Goal: Transaction & Acquisition: Subscribe to service/newsletter

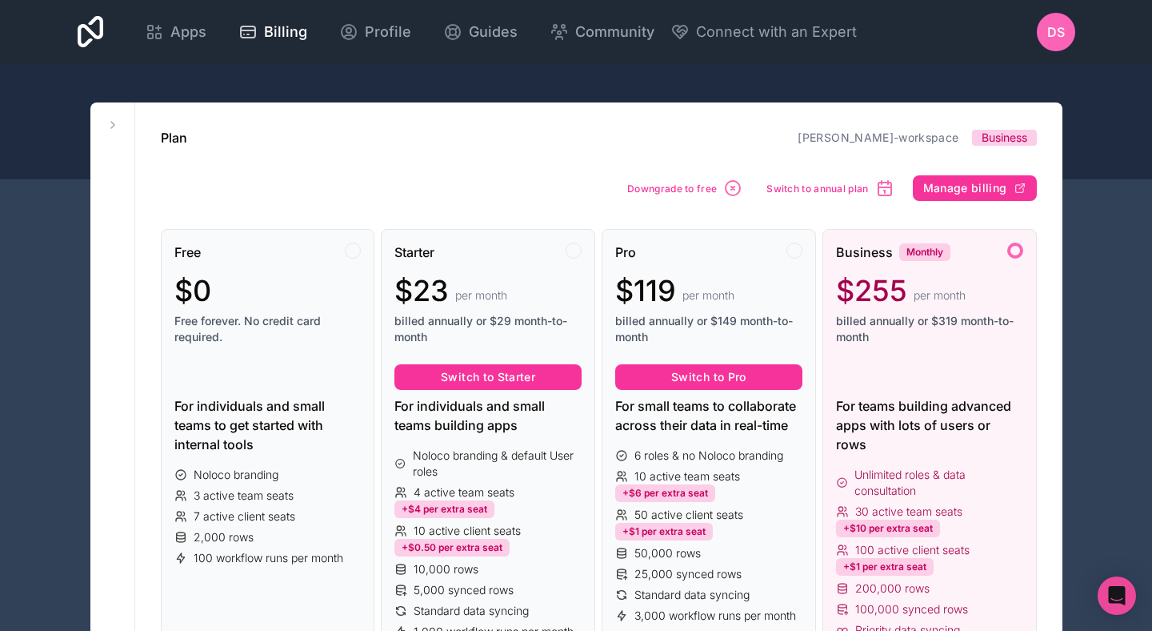
click at [192, 30] on span "Apps" at bounding box center [188, 32] width 36 height 22
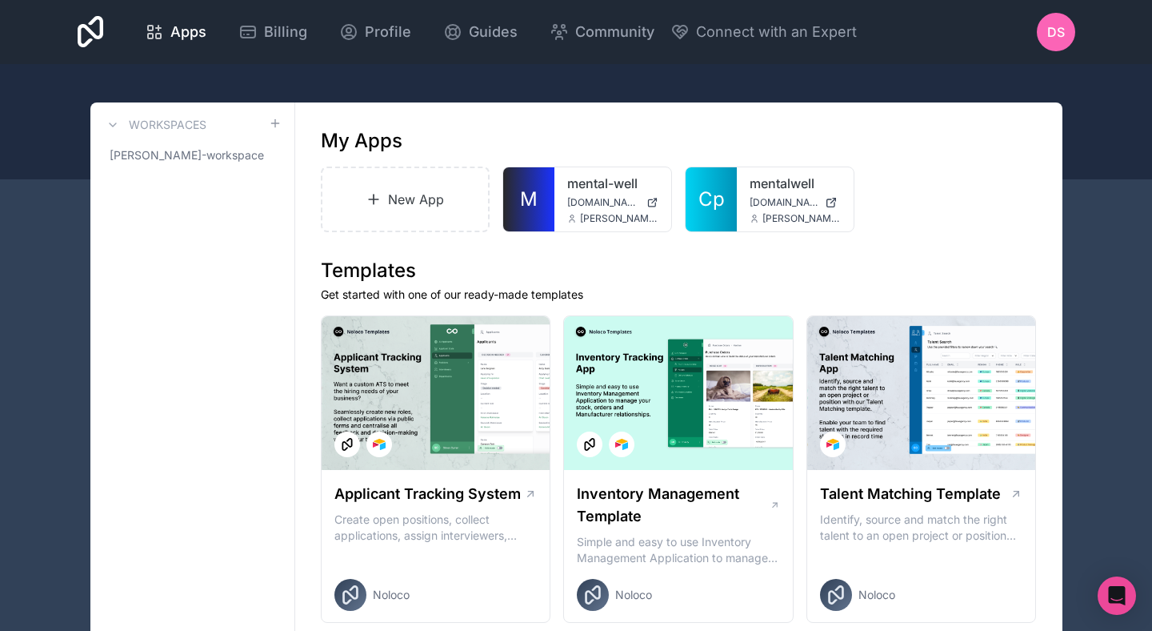
click at [270, 29] on span "Billing" at bounding box center [285, 32] width 43 height 22
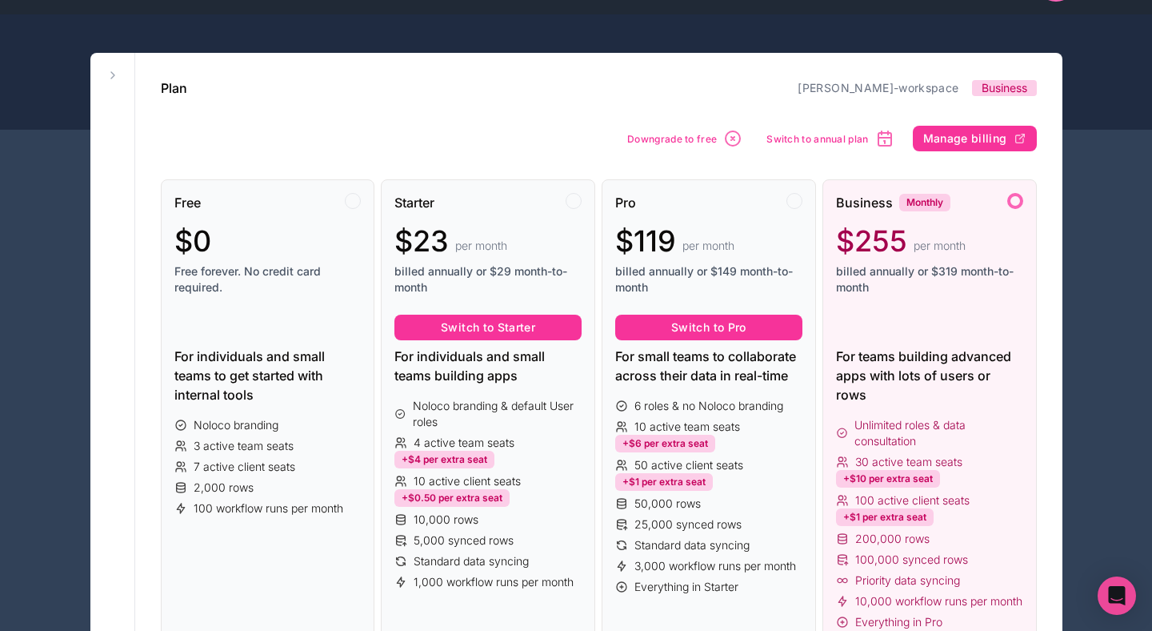
scroll to position [523, 0]
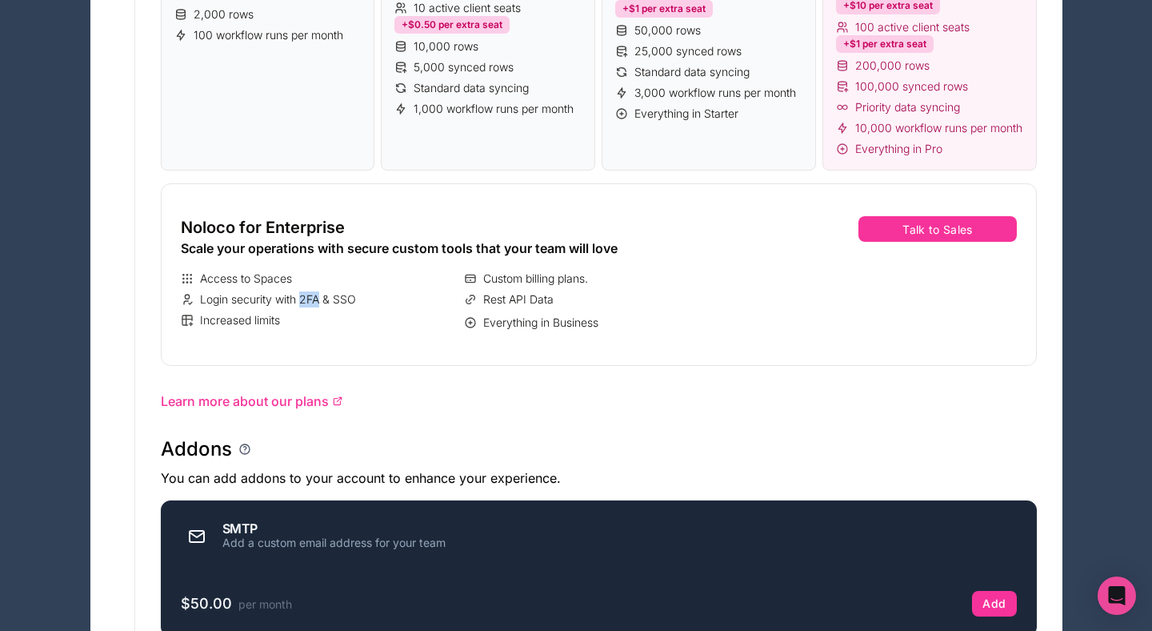
click at [555, 286] on span "Custom billing plans." at bounding box center [535, 278] width 105 height 16
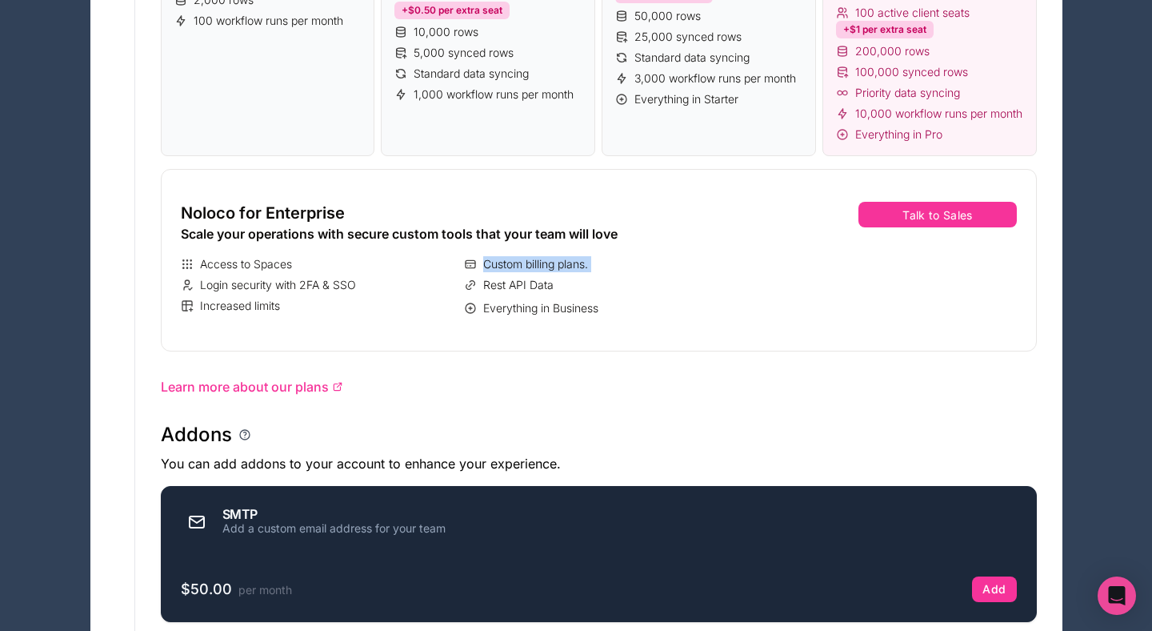
click at [555, 290] on div "Access to Spaces Custom billing plans. Login security with 2FA & SSO Rest API D…" at bounding box center [461, 287] width 561 height 62
click at [906, 227] on button "Talk to Sales" at bounding box center [938, 215] width 158 height 26
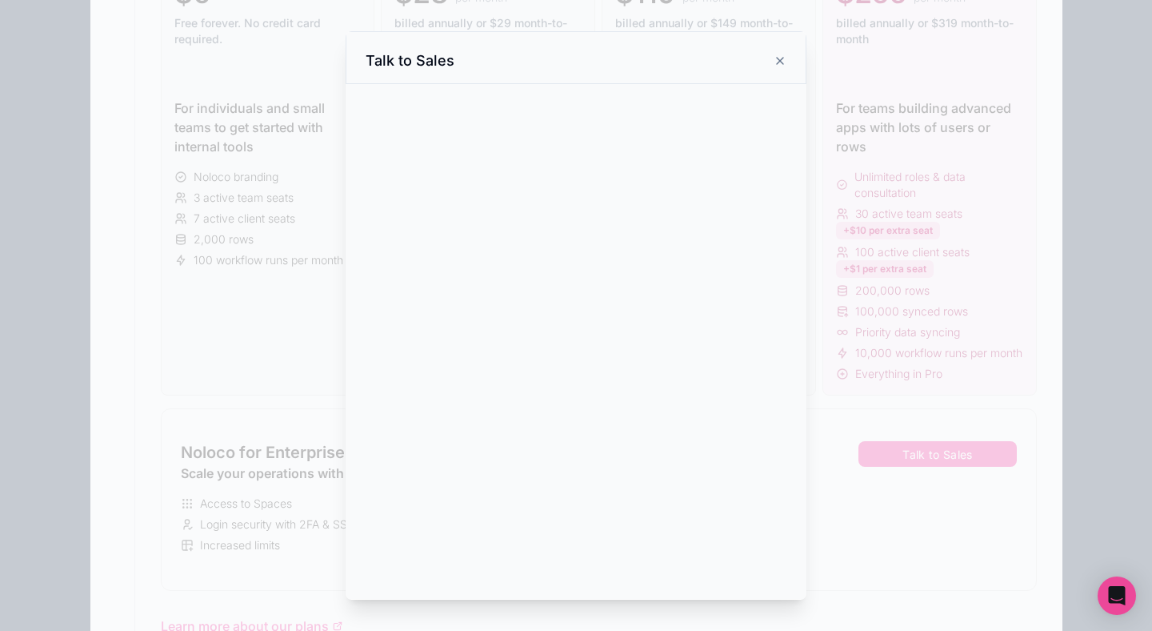
scroll to position [0, 0]
